Goal: Information Seeking & Learning: Check status

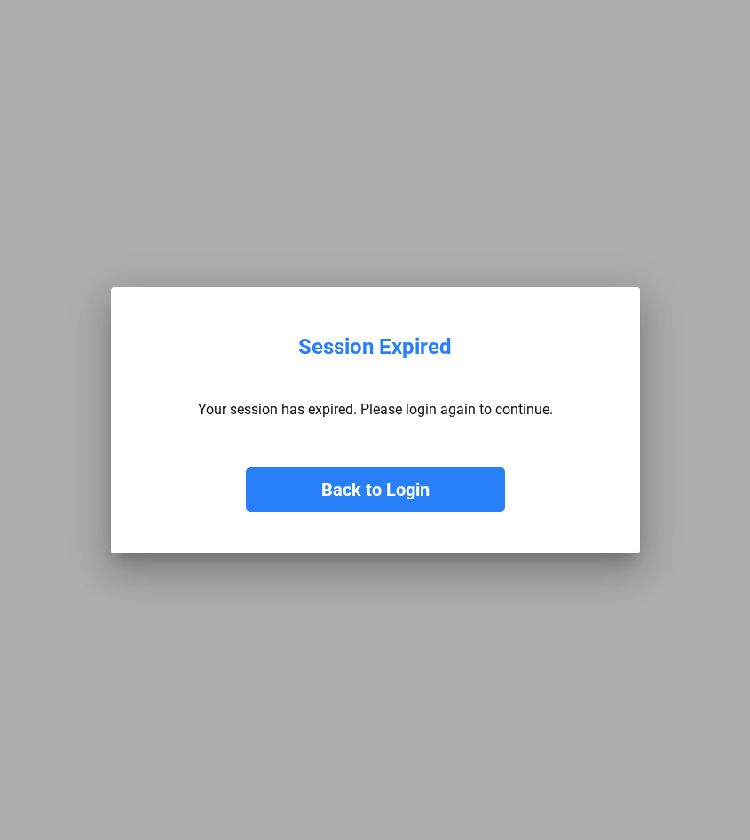
click at [341, 497] on button "Back to Login" at bounding box center [375, 490] width 259 height 44
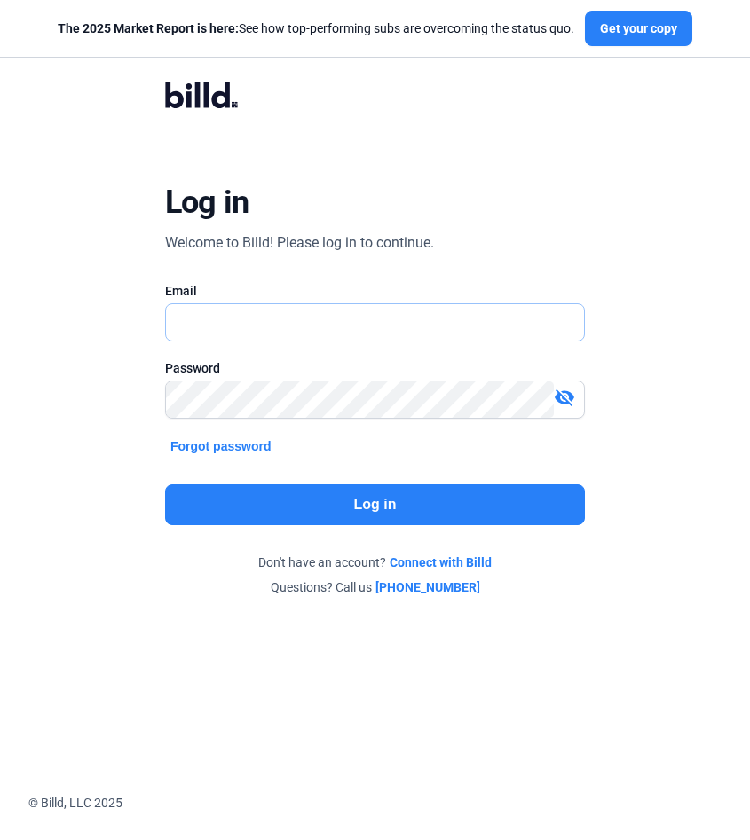
type input "[EMAIL_ADDRESS][DOMAIN_NAME]"
click at [352, 503] on button "Log in" at bounding box center [375, 505] width 420 height 41
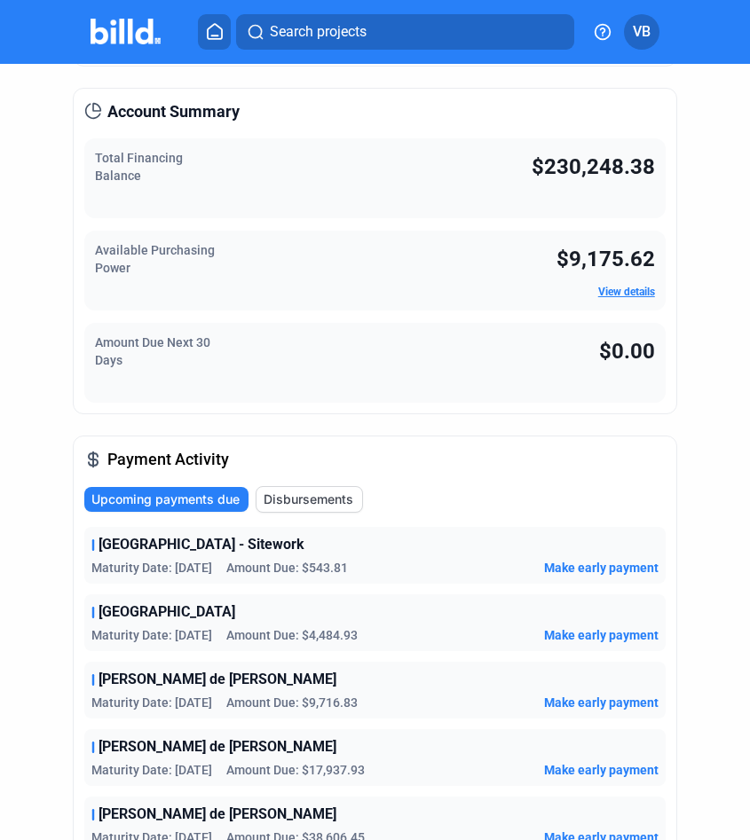
scroll to position [208, 0]
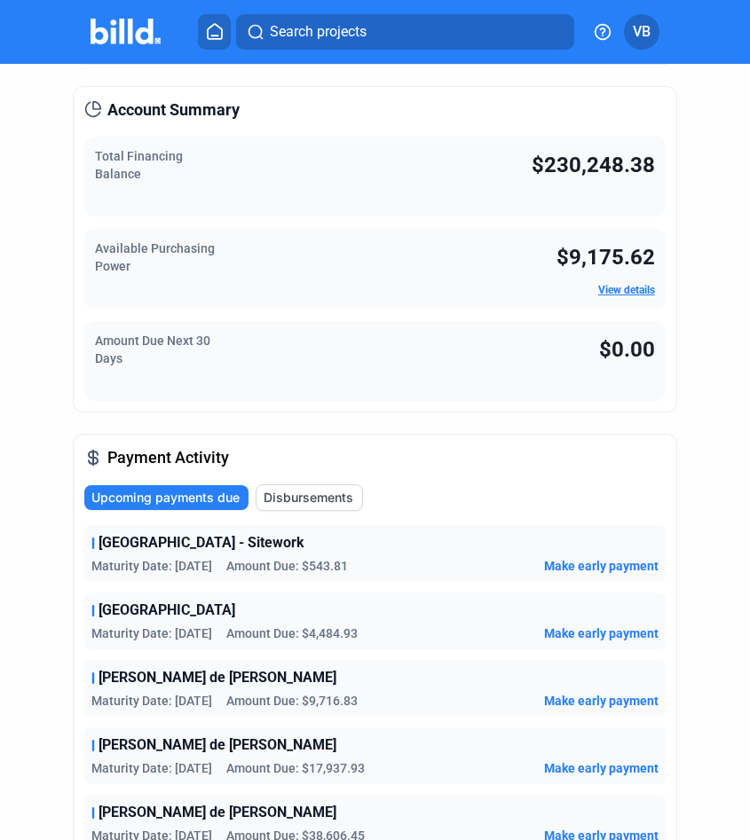
click at [325, 494] on span "Disbursements" at bounding box center [309, 498] width 90 height 18
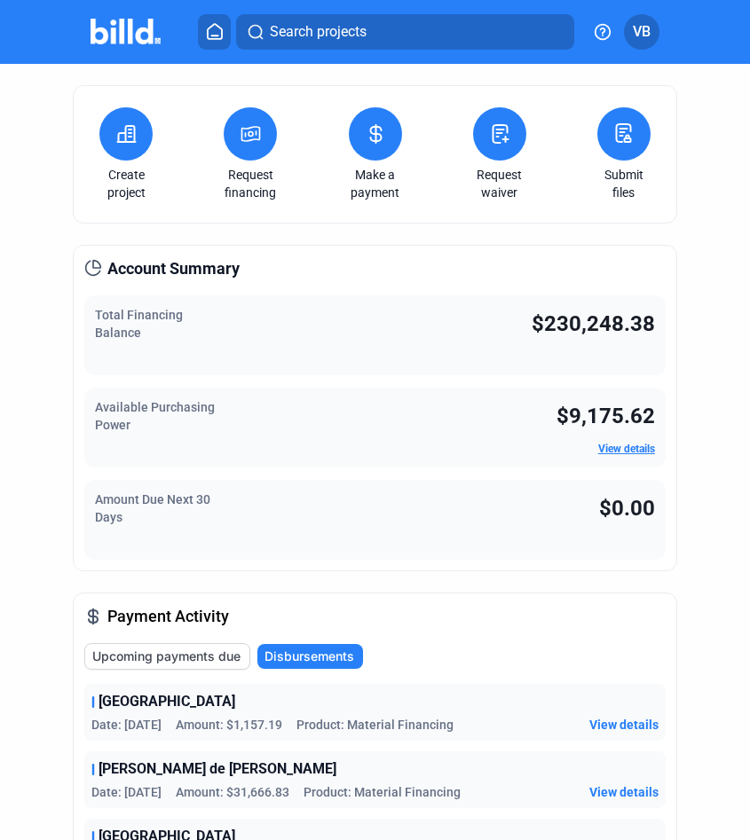
scroll to position [0, 0]
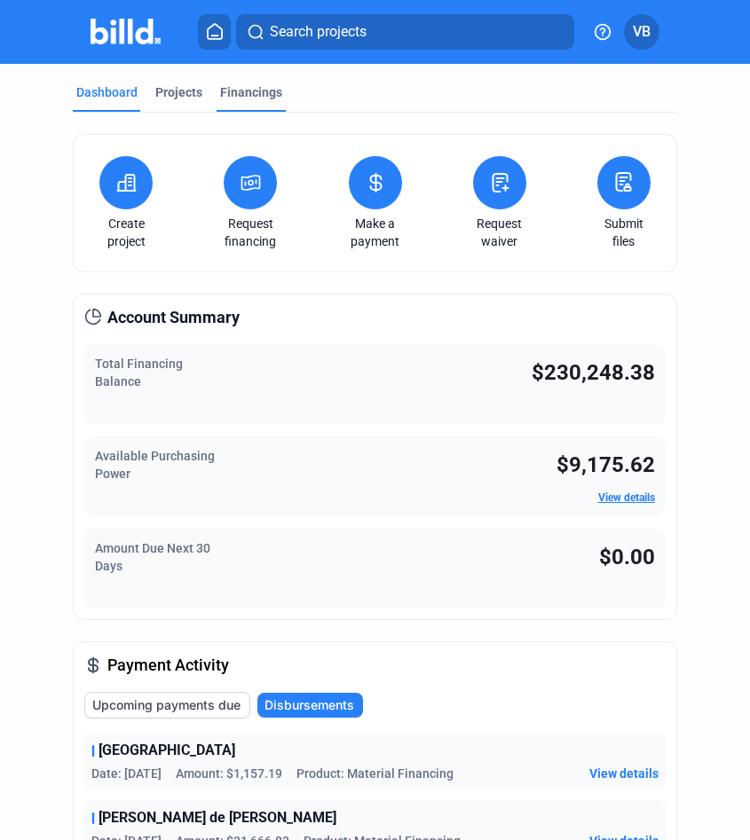
click at [237, 94] on div "Financings" at bounding box center [251, 92] width 62 height 18
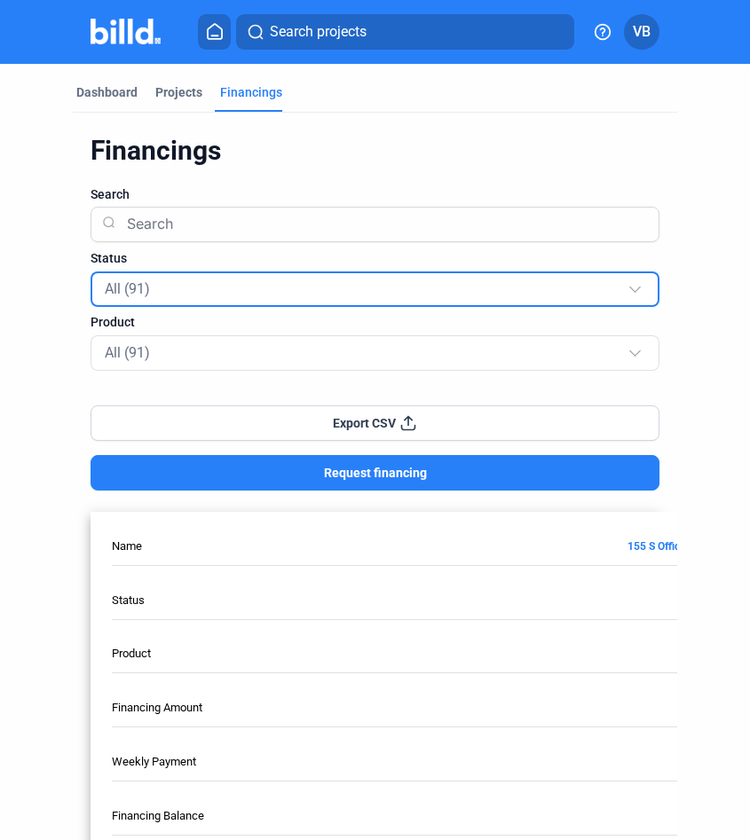
click at [319, 296] on div "All (91)" at bounding box center [366, 288] width 523 height 23
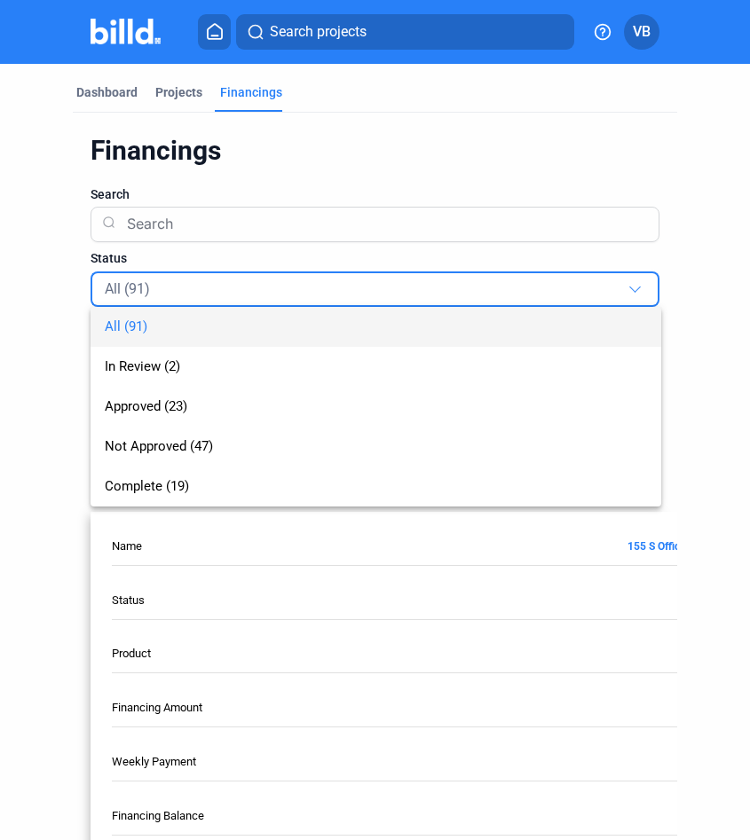
click at [61, 296] on div at bounding box center [375, 420] width 750 height 840
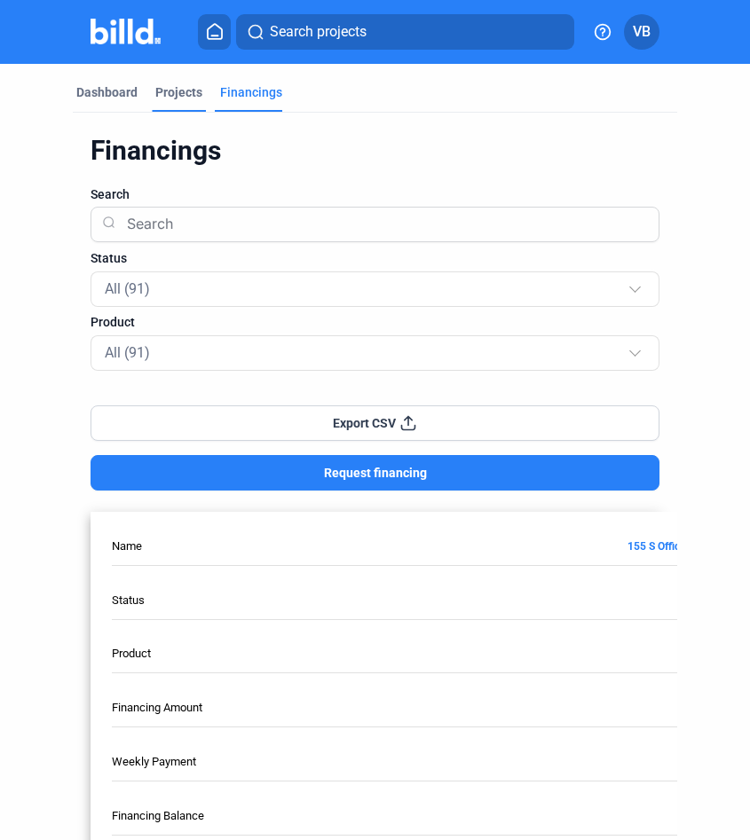
click at [192, 92] on div "Projects" at bounding box center [178, 92] width 47 height 18
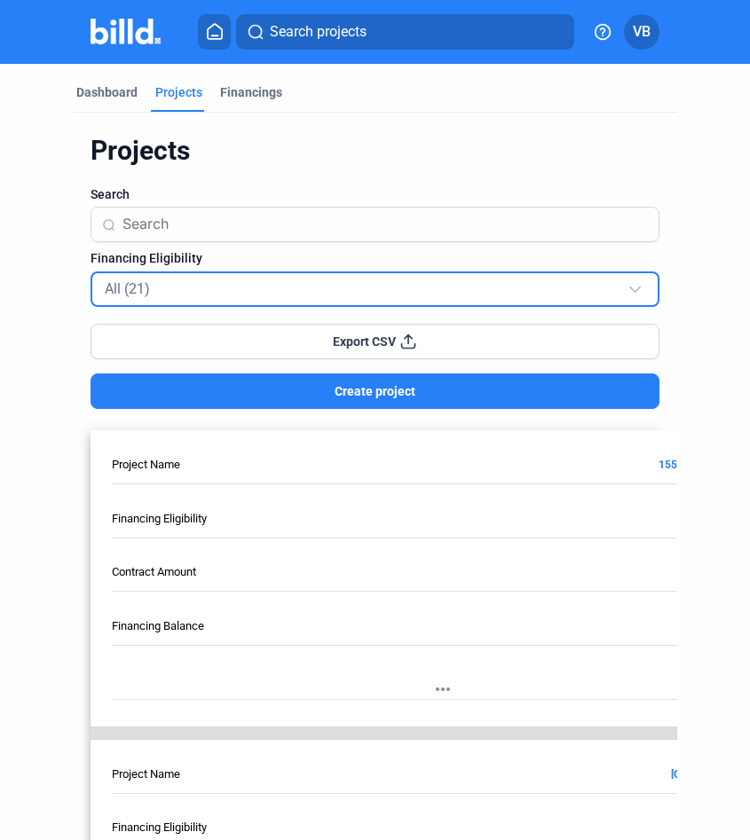
click at [300, 292] on div "All (21)" at bounding box center [366, 288] width 523 height 23
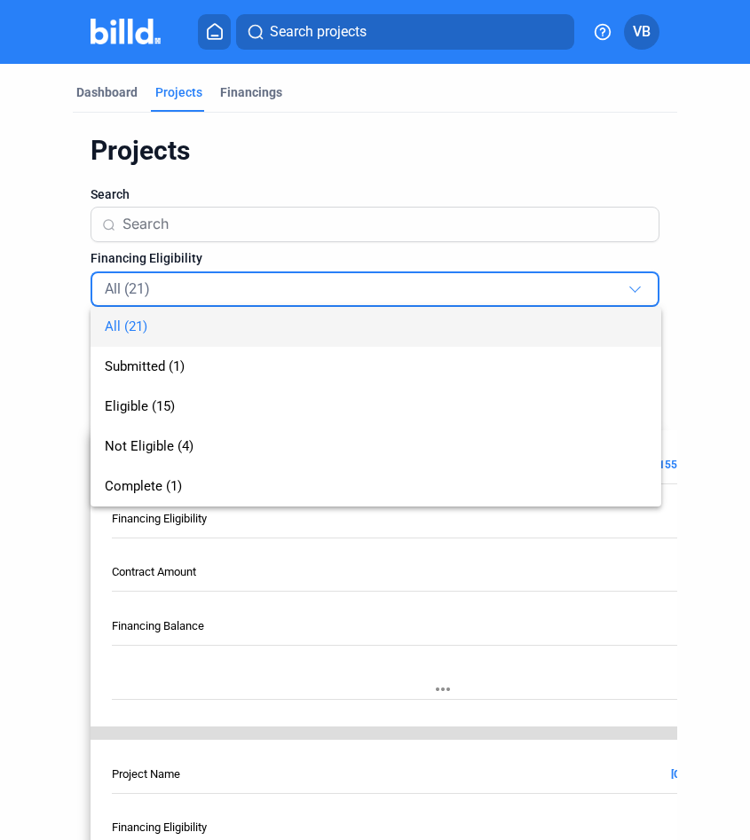
click at [240, 93] on div at bounding box center [375, 420] width 750 height 840
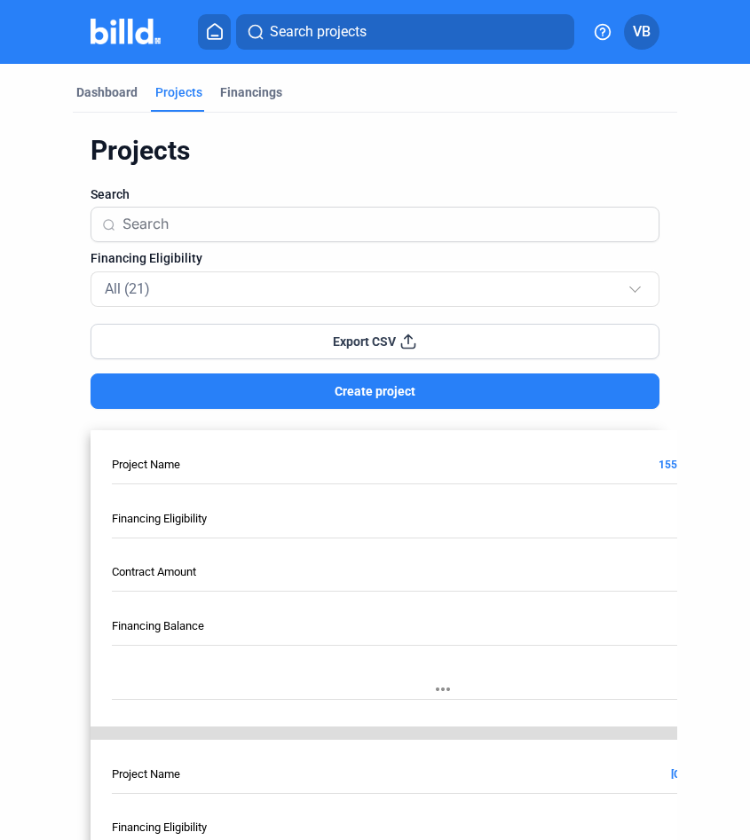
click at [248, 104] on div "Financings" at bounding box center [251, 97] width 69 height 28
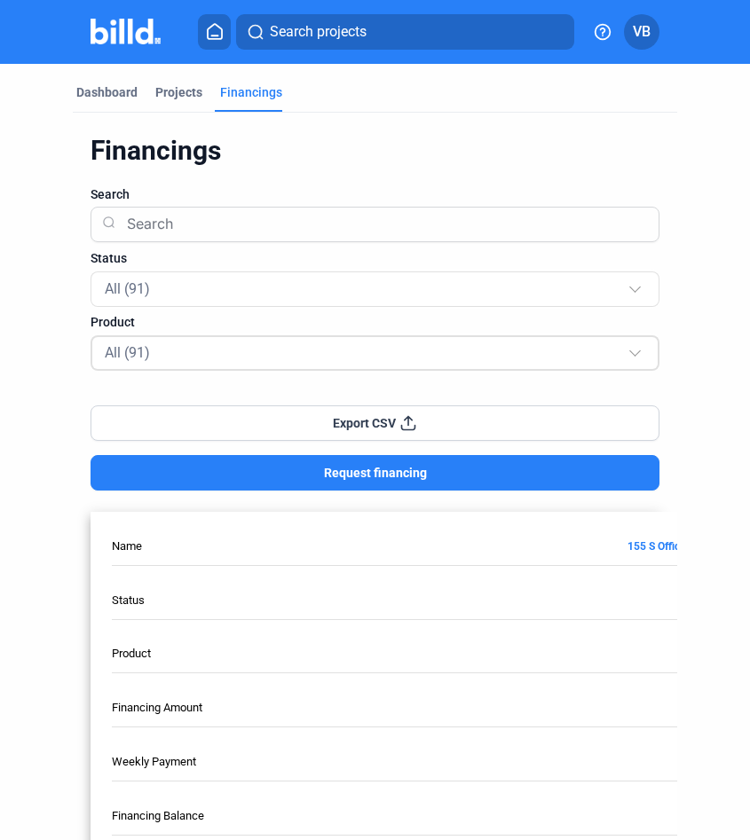
click at [197, 352] on div "All (91)" at bounding box center [366, 352] width 523 height 23
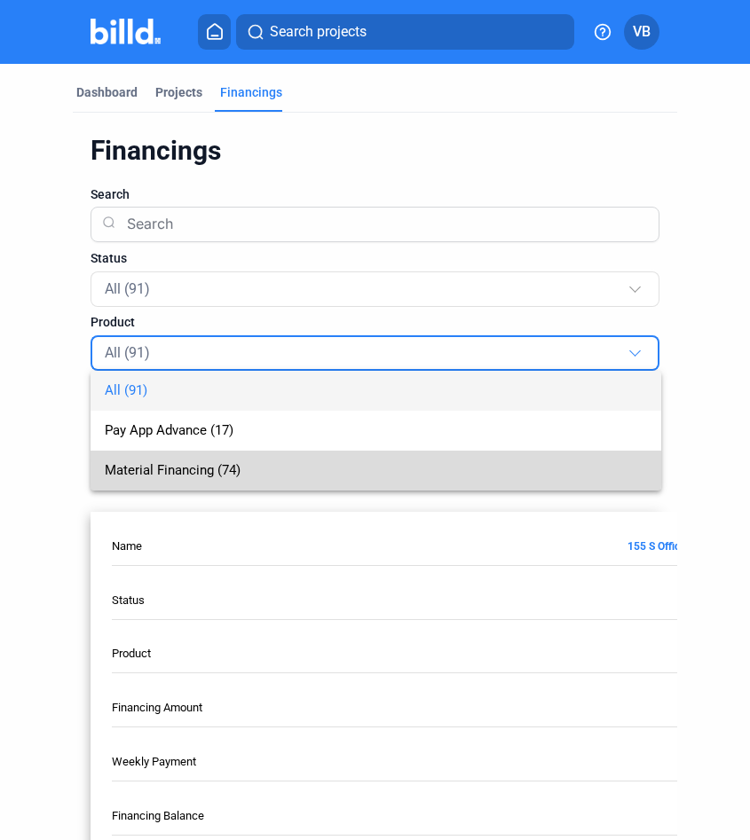
click at [185, 458] on span "Material Financing (74)" at bounding box center [376, 471] width 542 height 40
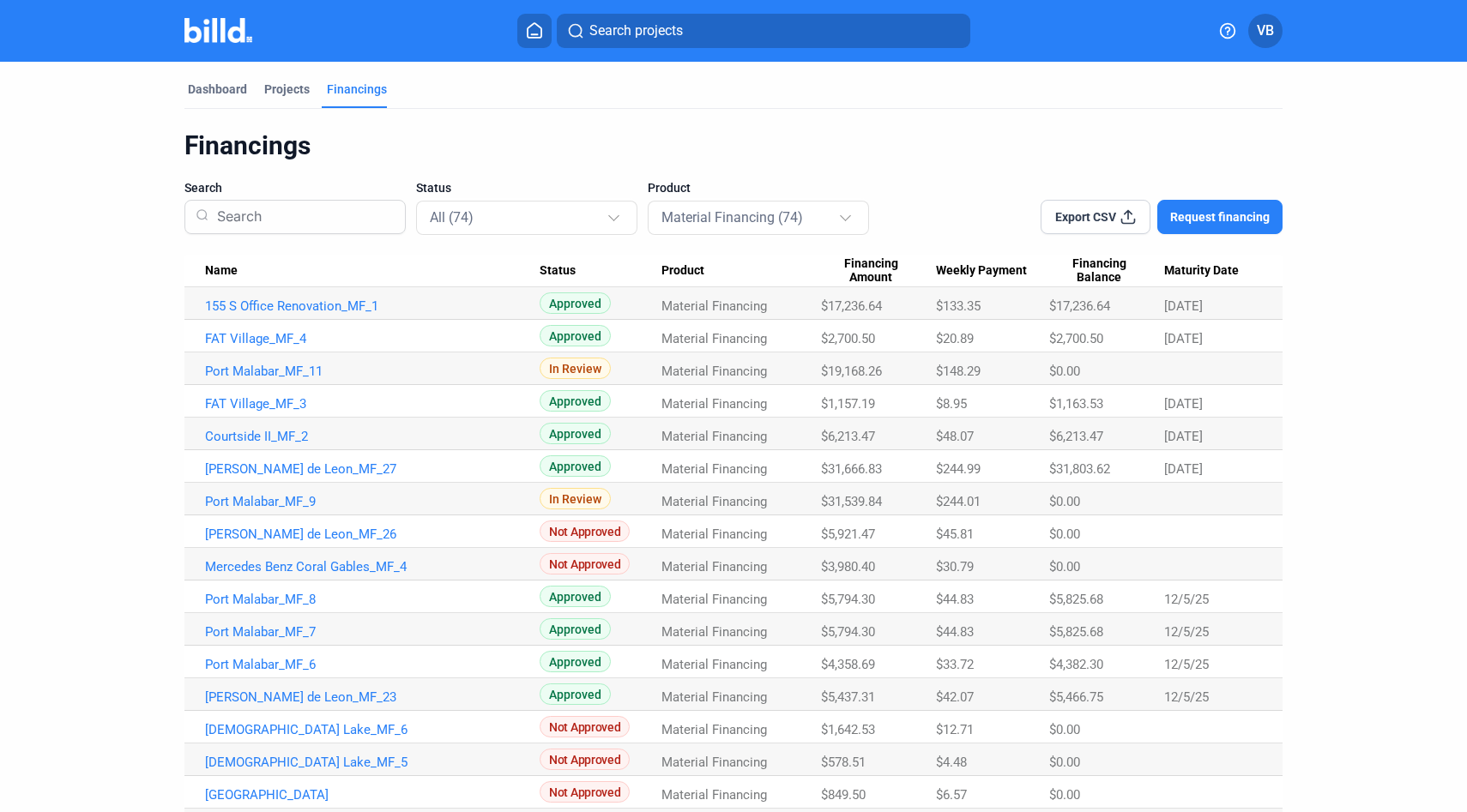
click at [224, 89] on div "Dashboard" at bounding box center [217, 89] width 59 height 17
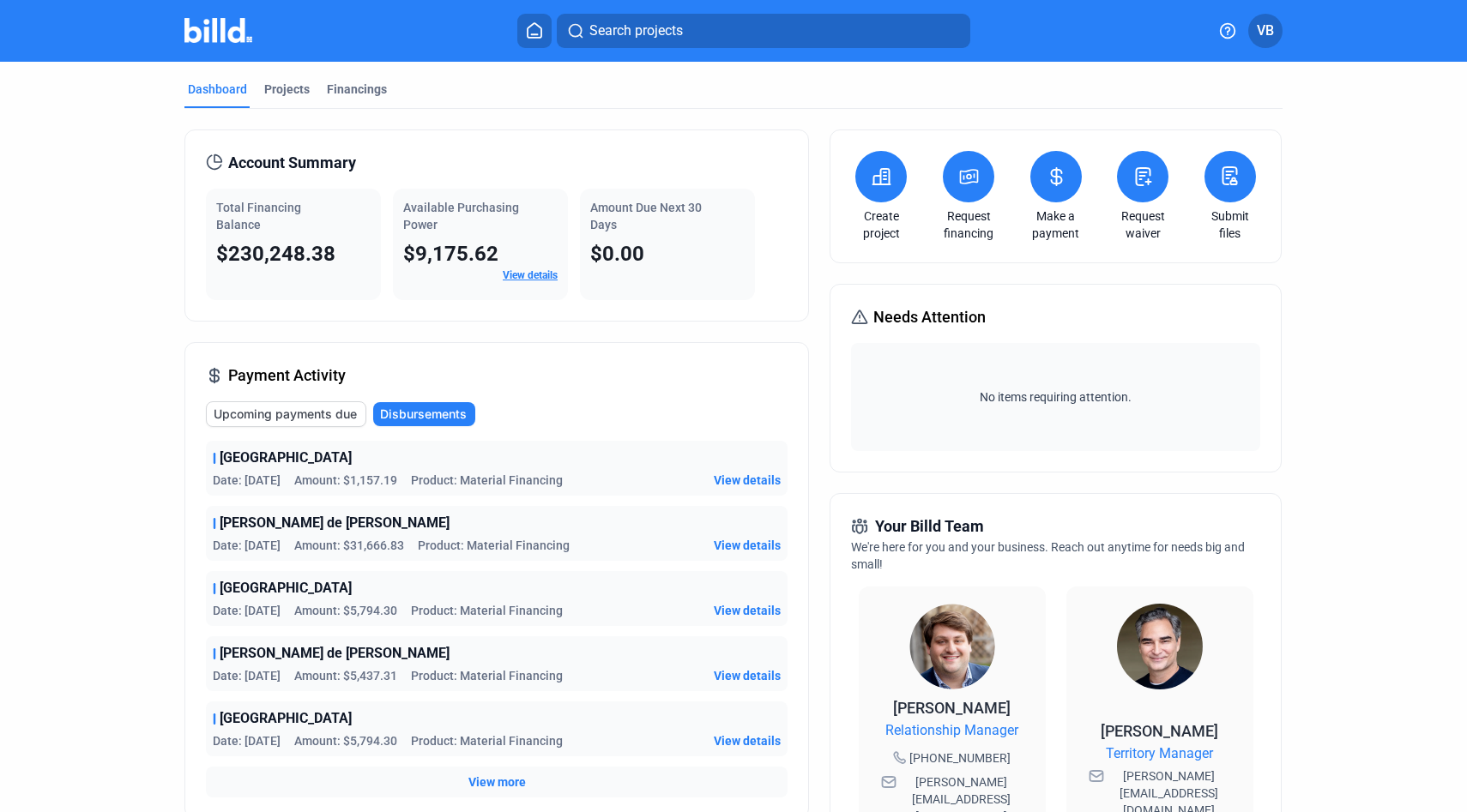
click at [429, 406] on span "Disbursements" at bounding box center [424, 415] width 87 height 17
